Goal: Navigation & Orientation: Find specific page/section

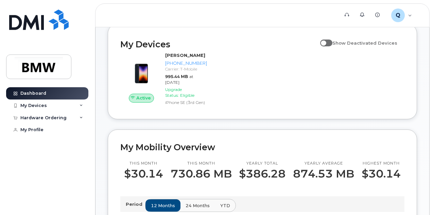
scroll to position [158, 0]
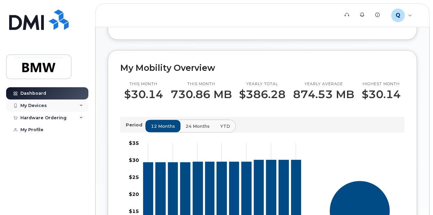
click at [54, 106] on div "My Devices" at bounding box center [47, 105] width 82 height 12
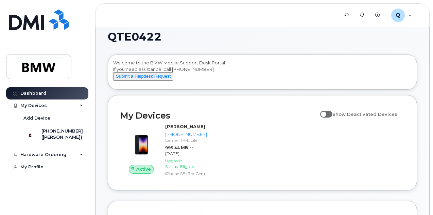
scroll to position [0, 0]
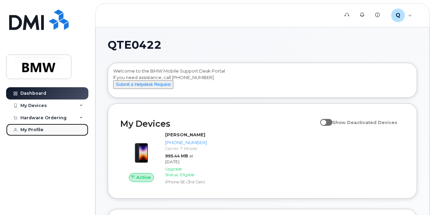
click at [46, 134] on link "My Profile" at bounding box center [47, 129] width 82 height 12
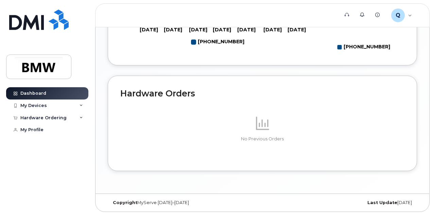
scroll to position [407, 0]
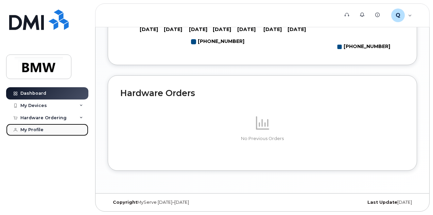
click at [34, 127] on div "My Profile" at bounding box center [31, 129] width 23 height 5
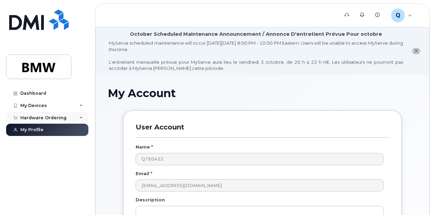
click at [76, 113] on div "Hardware Ordering" at bounding box center [47, 118] width 82 height 12
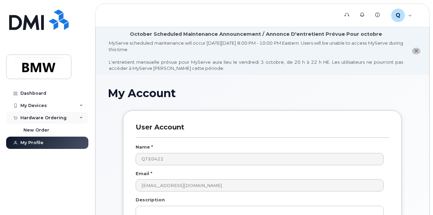
click at [85, 117] on div "Hardware Ordering" at bounding box center [47, 118] width 82 height 12
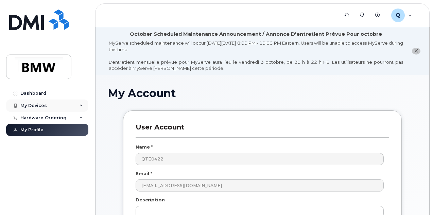
click at [80, 103] on div "My Devices" at bounding box center [47, 105] width 82 height 12
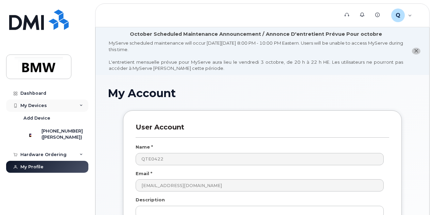
click at [80, 103] on div "My Devices" at bounding box center [47, 105] width 82 height 12
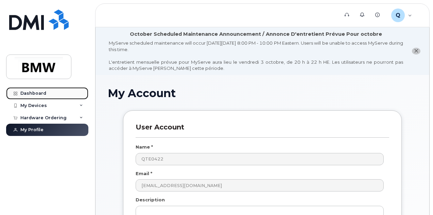
click at [32, 93] on div "Dashboard" at bounding box center [33, 92] width 26 height 5
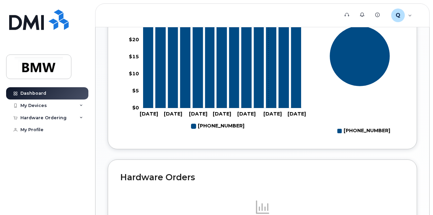
scroll to position [317, 0]
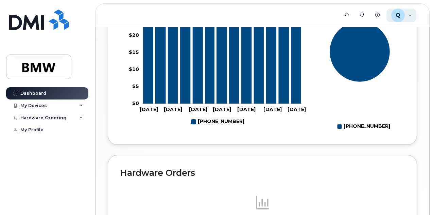
click at [406, 13] on div "Q QTE0422 Employee" at bounding box center [402, 15] width 30 height 14
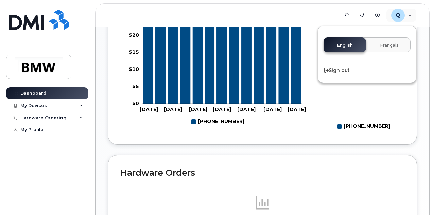
click at [400, 44] on button "Français" at bounding box center [389, 44] width 42 height 15
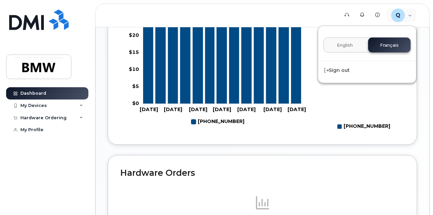
click at [357, 45] on button "English" at bounding box center [345, 44] width 42 height 15
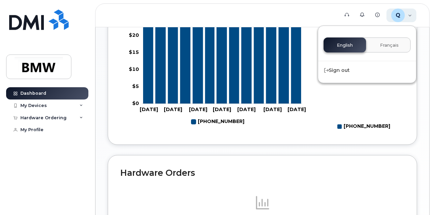
click at [403, 17] on div "Q" at bounding box center [398, 15] width 14 height 14
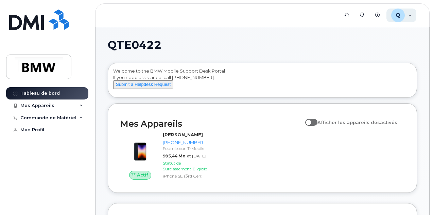
click at [398, 15] on span "Q" at bounding box center [398, 15] width 5 height 8
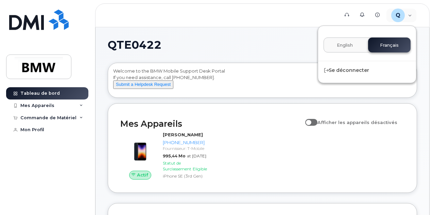
click at [344, 47] on span "English" at bounding box center [345, 44] width 16 height 5
